Goal: Information Seeking & Learning: Learn about a topic

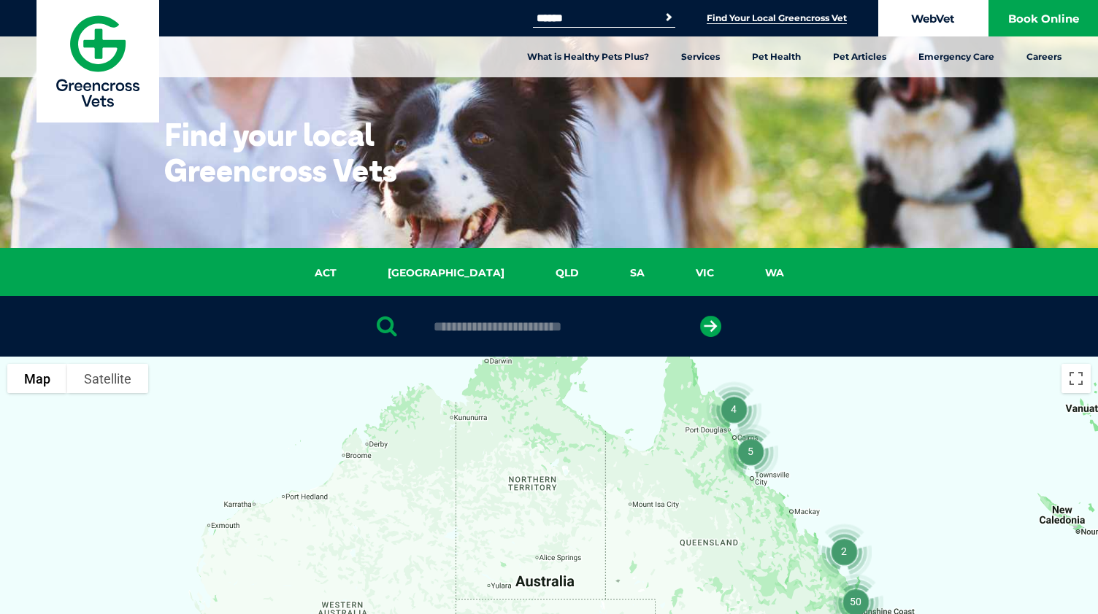
click at [936, 22] on link "WebVet" at bounding box center [932, 18] width 109 height 36
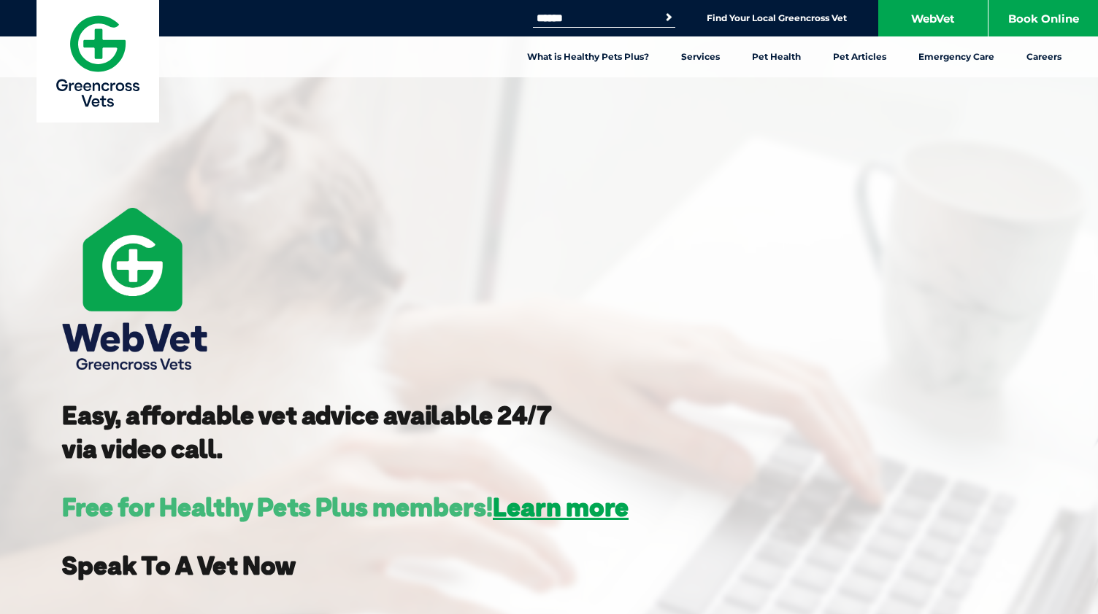
scroll to position [396, 0]
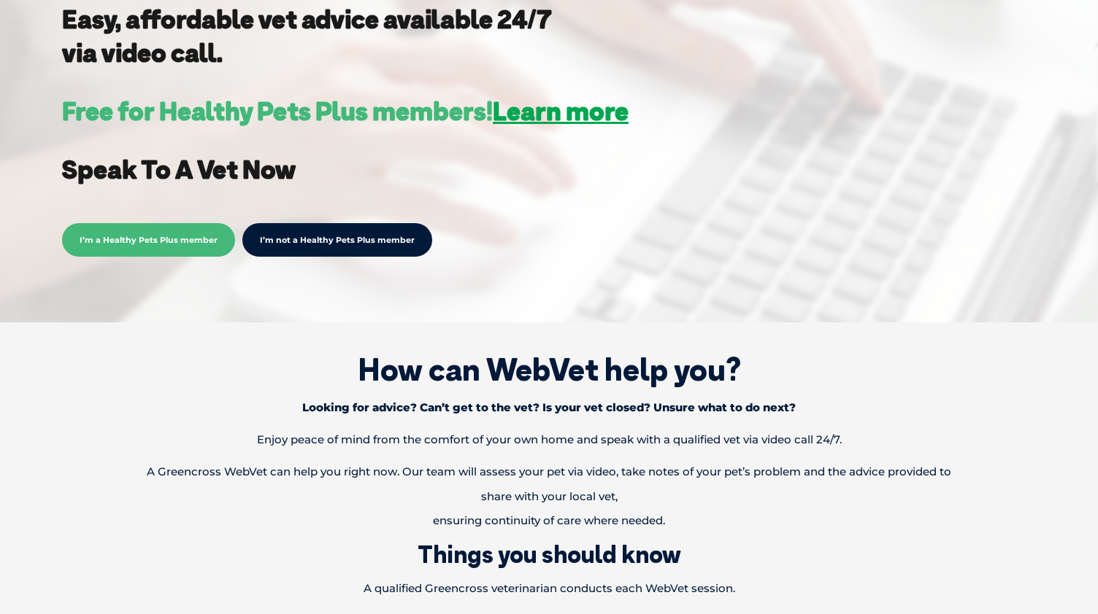
click at [100, 240] on span "I’m a Healthy Pets Plus member" at bounding box center [148, 240] width 173 height 34
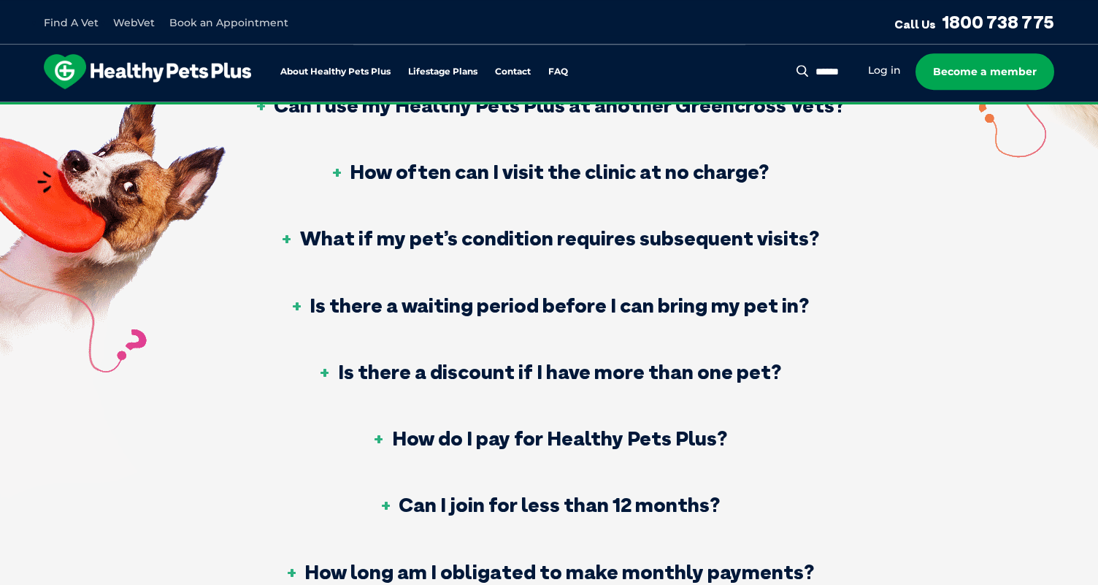
scroll to position [967, 0]
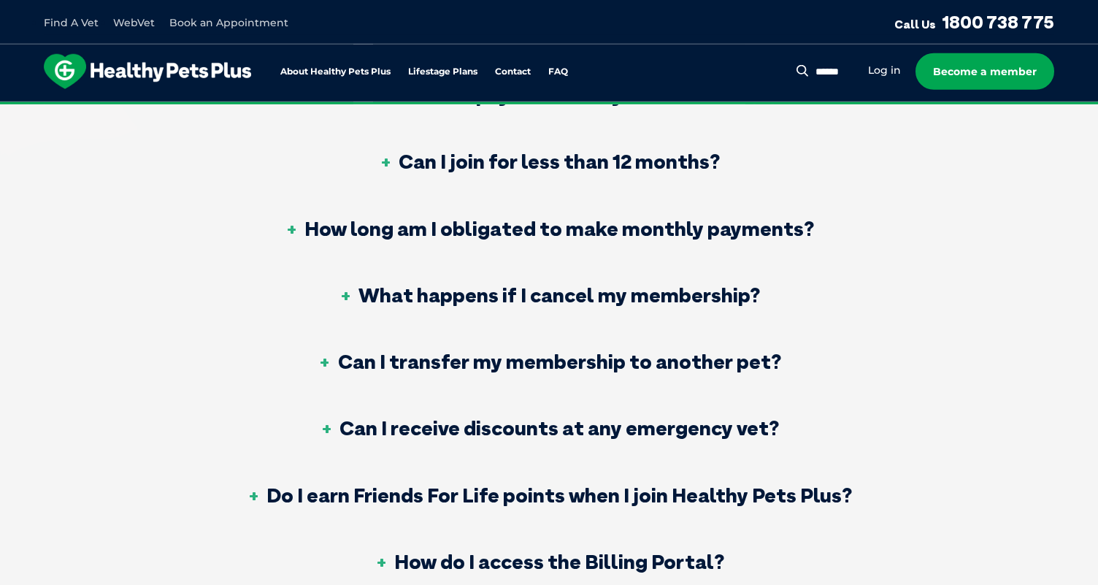
click at [520, 333] on div "Can I transfer my membership to another pet?" at bounding box center [549, 362] width 617 height 66
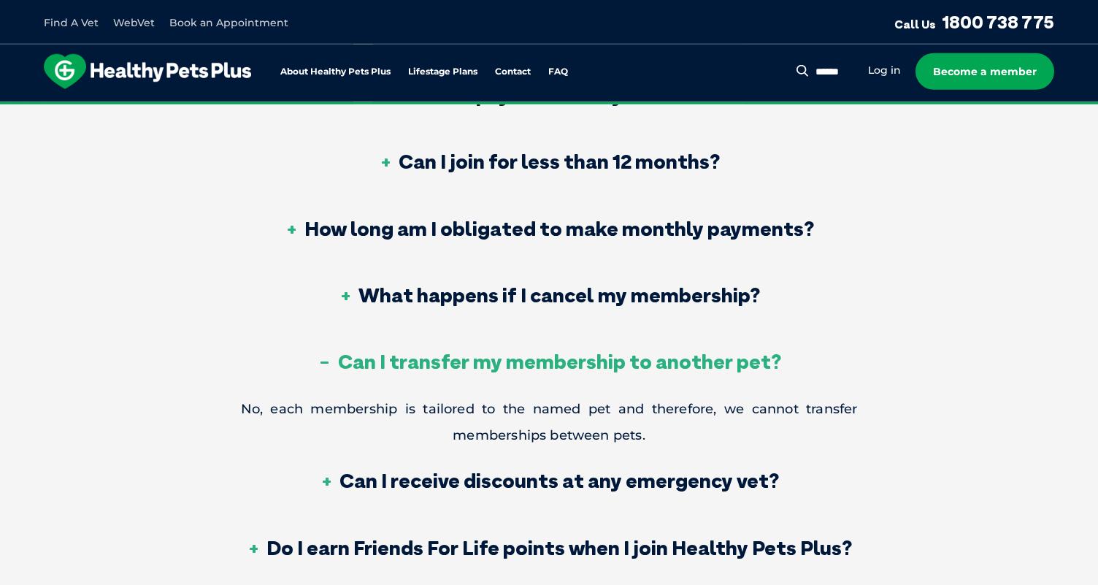
click at [564, 287] on h3 "What happens if I cancel my membership?" at bounding box center [549, 295] width 422 height 20
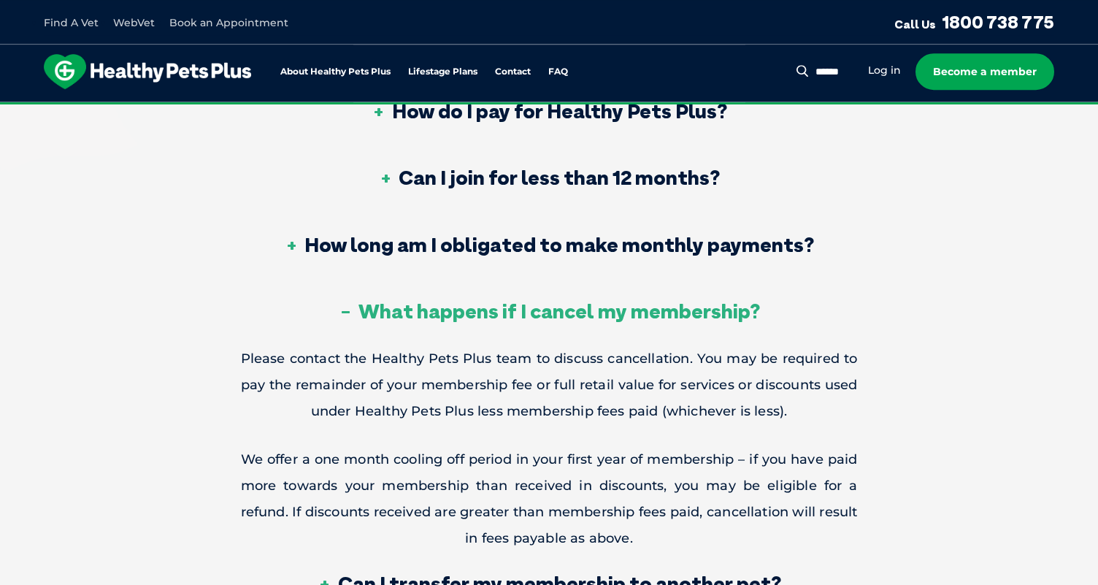
scroll to position [949, 0]
